Goal: Register for event/course

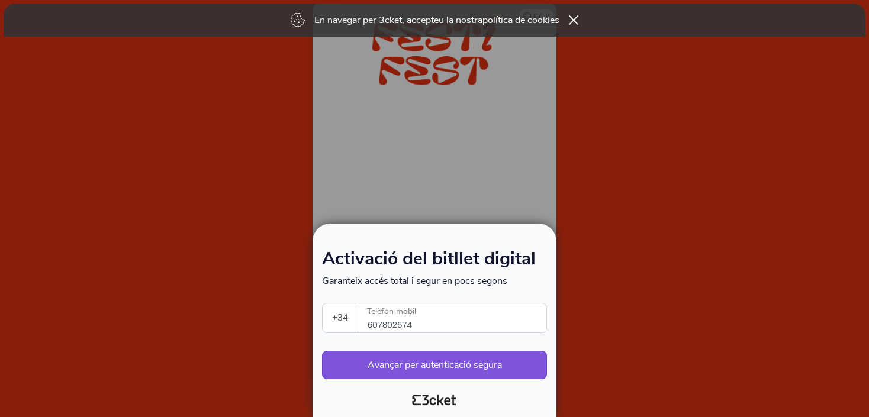
select select "34"
click at [465, 366] on button "Avançar per autenticació segura" at bounding box center [434, 365] width 225 height 28
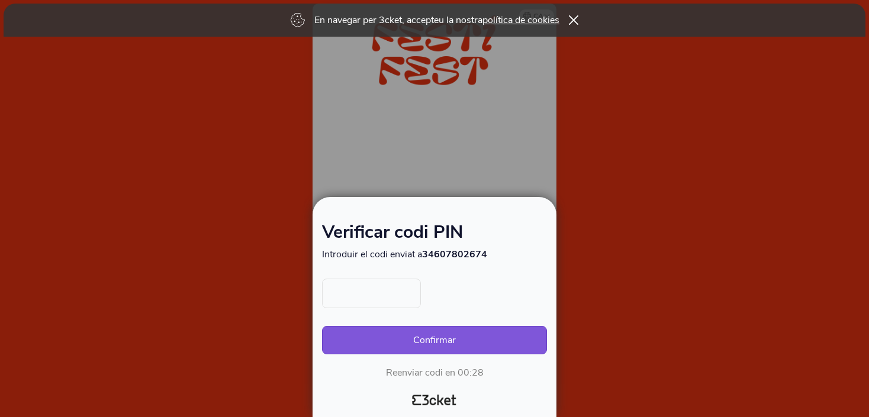
click at [413, 293] on input "text" at bounding box center [371, 294] width 99 height 30
type input "8323"
click at [444, 331] on button "Confirmar" at bounding box center [434, 340] width 225 height 28
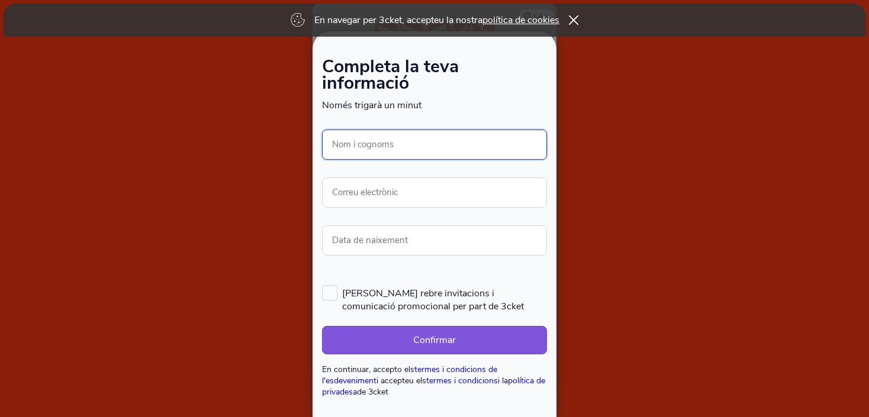
click at [497, 141] on input "Nom i cognoms" at bounding box center [434, 145] width 225 height 30
type input "[PERSON_NAME]"
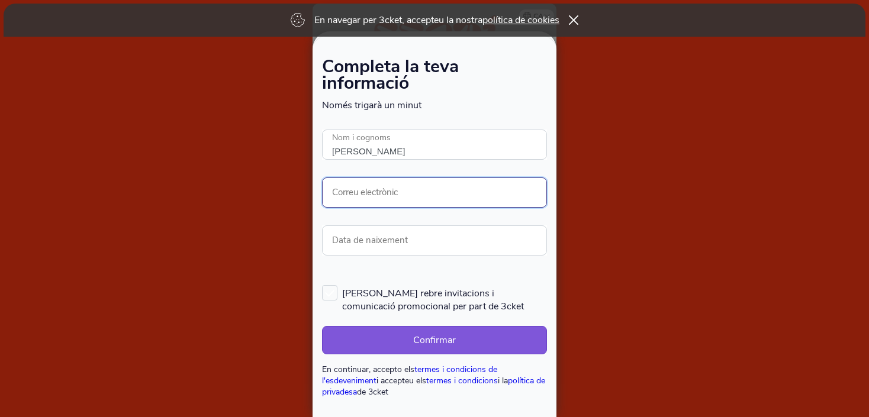
click at [438, 192] on input "Correu electrònic" at bounding box center [434, 192] width 225 height 30
type input "juliette.baralon@hotmail.fr"
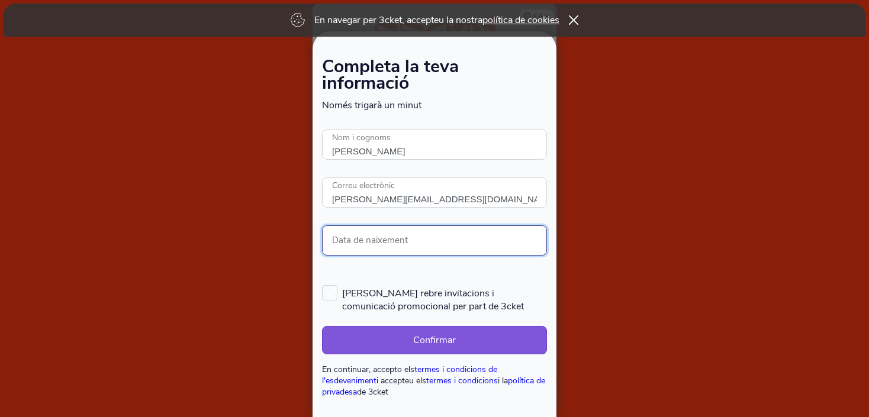
click at [393, 233] on input "Data de naixement" at bounding box center [434, 240] width 225 height 30
type input "15/02/1993"
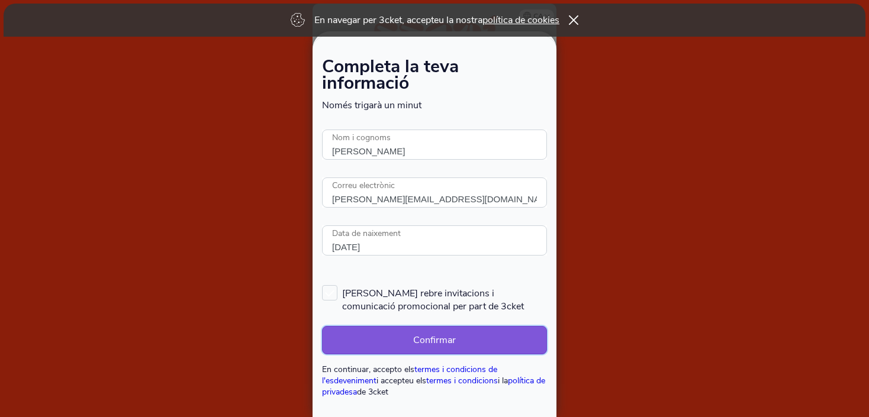
click at [432, 334] on button "Confirmar" at bounding box center [434, 340] width 225 height 28
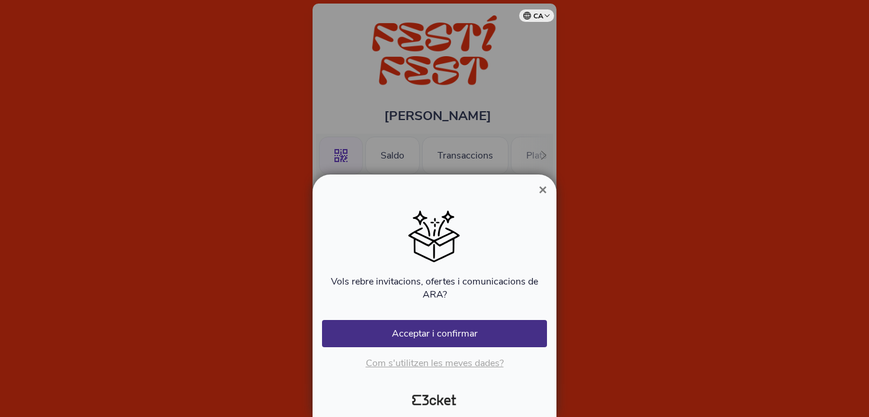
click at [547, 188] on button "×" at bounding box center [542, 190] width 27 height 14
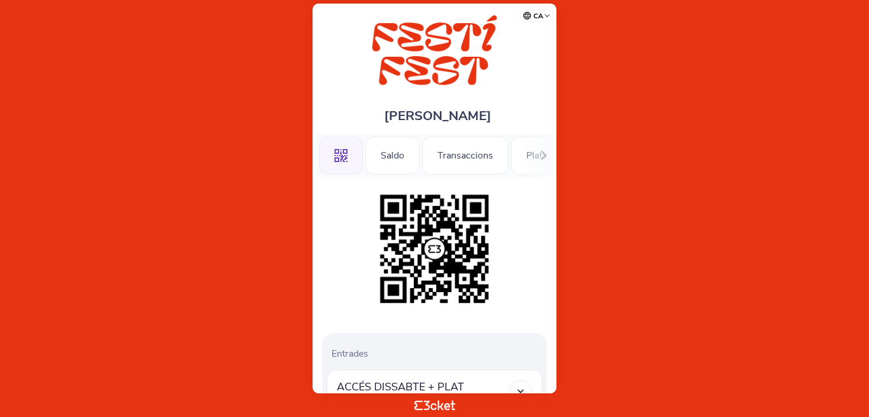
click at [540, 160] on div at bounding box center [543, 155] width 18 height 43
click at [457, 171] on div "Tallers" at bounding box center [431, 156] width 59 height 38
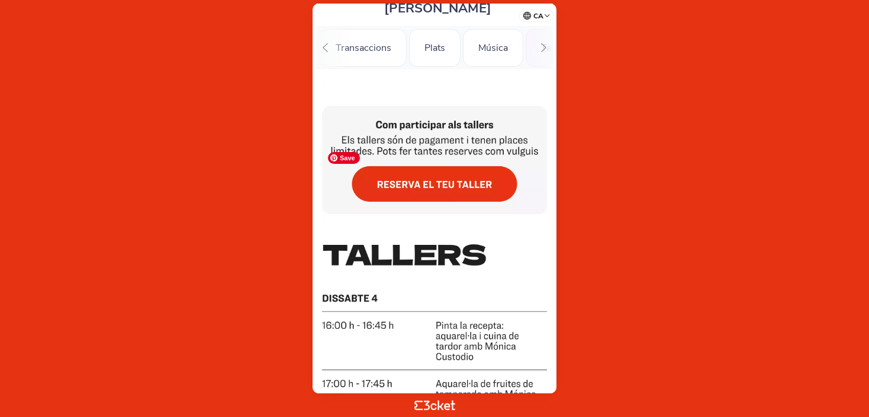
scroll to position [43, 0]
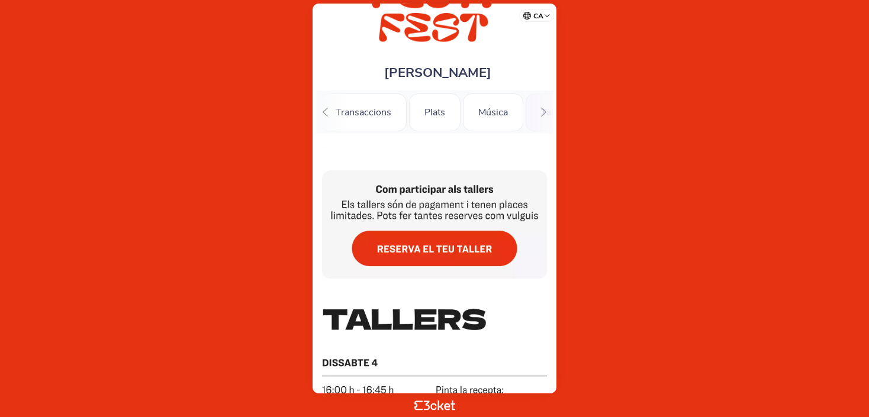
click at [542, 112] on icon at bounding box center [543, 112] width 9 height 9
click at [435, 109] on div "Tastos Dissabte" at bounding box center [410, 112] width 98 height 38
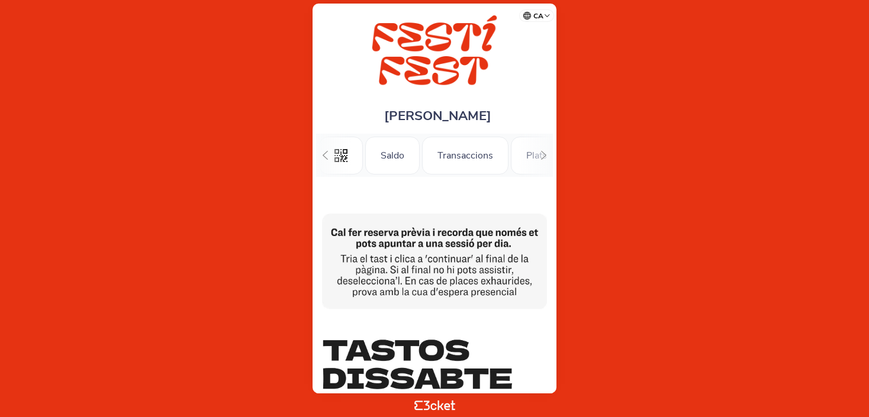
click at [435, 109] on span "[PERSON_NAME]" at bounding box center [437, 116] width 107 height 18
click at [542, 160] on div at bounding box center [543, 155] width 18 height 43
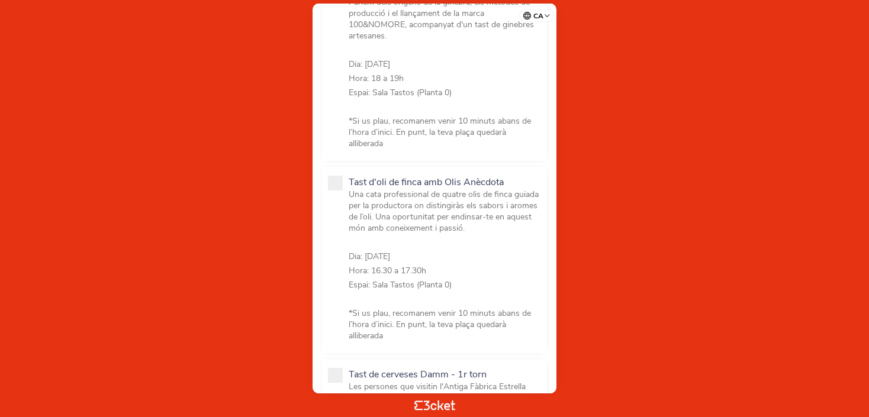
scroll to position [514, 0]
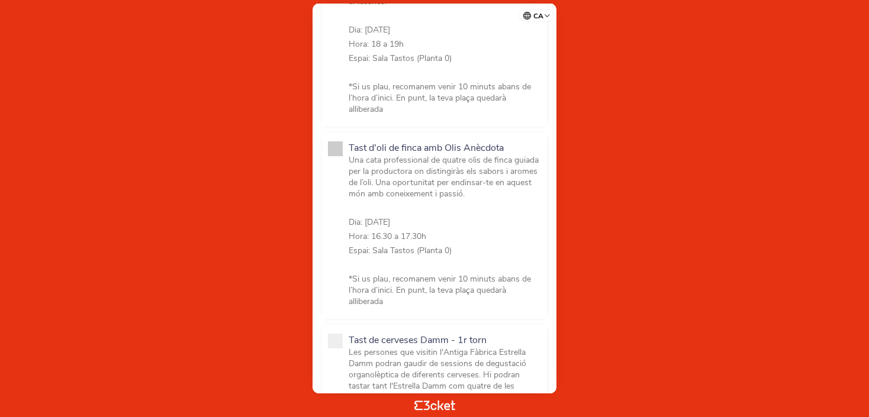
click at [338, 147] on span at bounding box center [335, 148] width 15 height 15
click at [348, 316] on input "Tast d'oli de finca amb Olis Anècdota Una cata professional de quatre olis de f…" at bounding box center [354, 322] width 13 height 13
checkbox input "true"
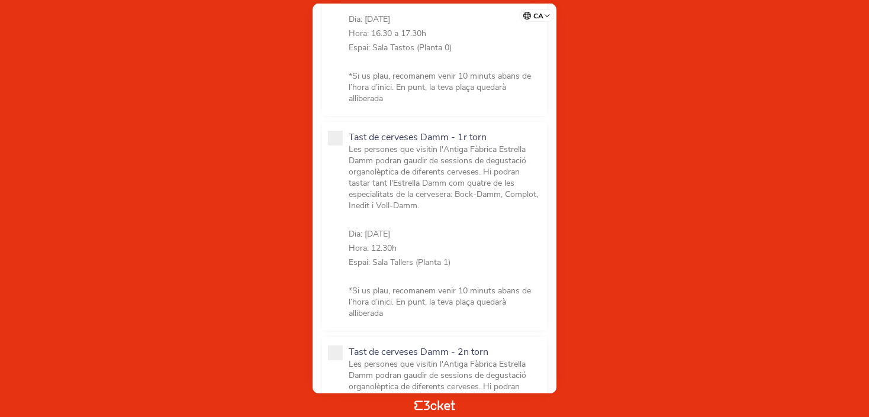
scroll to position [946, 0]
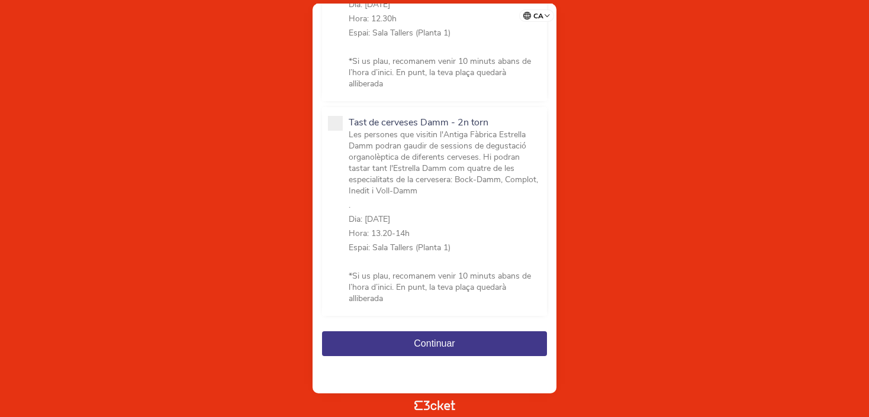
click at [404, 340] on button "Continuar" at bounding box center [434, 343] width 225 height 25
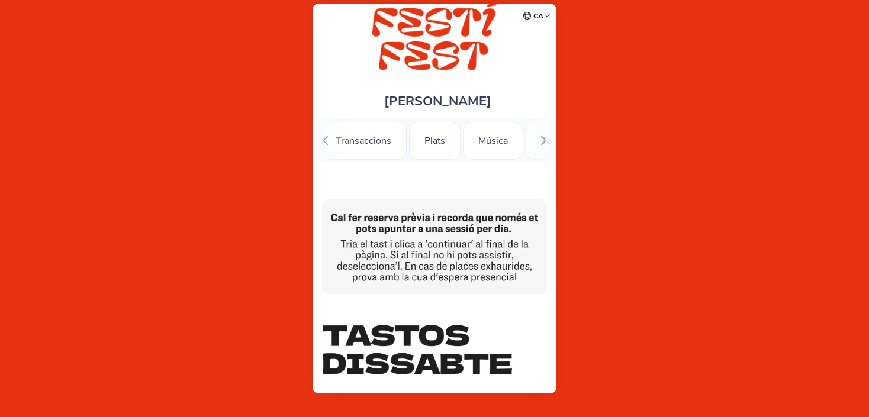
scroll to position [22, 0]
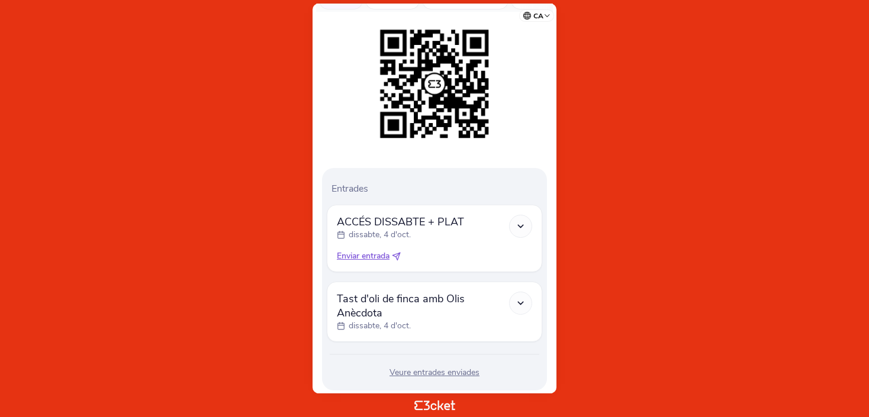
scroll to position [192, 0]
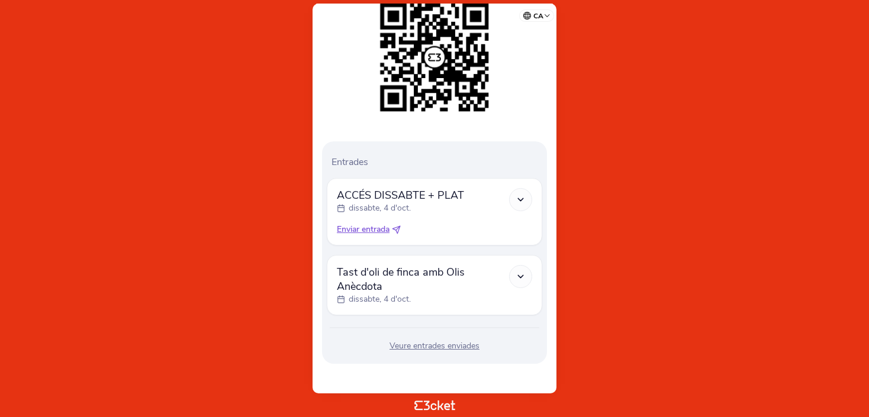
click at [521, 277] on icon at bounding box center [520, 277] width 10 height 10
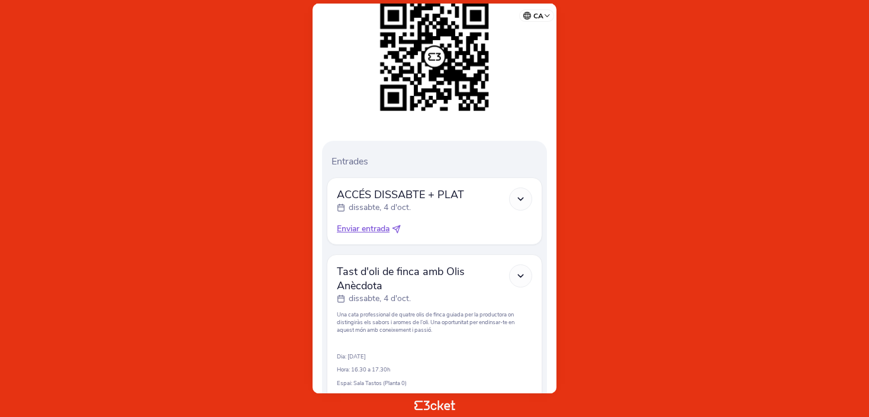
scroll to position [314, 0]
